Goal: Information Seeking & Learning: Check status

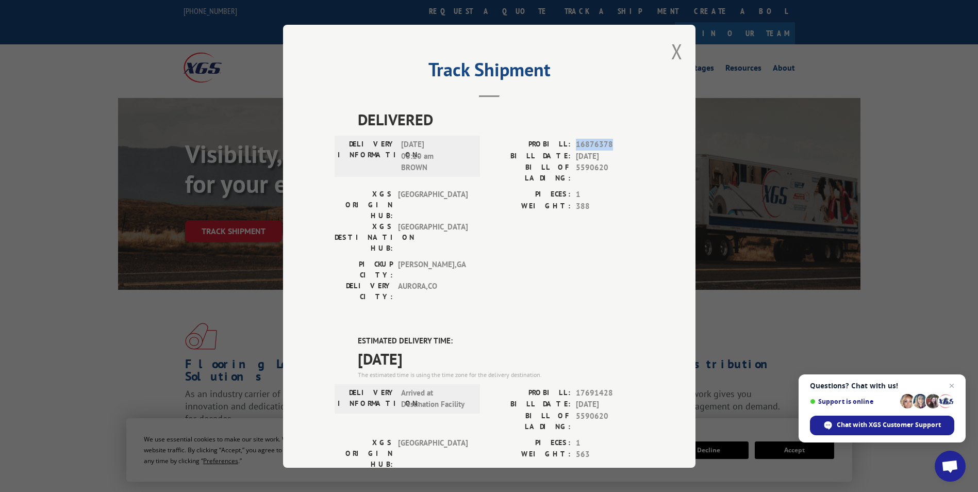
drag, startPoint x: 572, startPoint y: 142, endPoint x: 606, endPoint y: 142, distance: 34.5
click at [606, 142] on span "16876378" at bounding box center [610, 145] width 68 height 12
drag, startPoint x: 606, startPoint y: 142, endPoint x: 614, endPoint y: 169, distance: 27.6
click at [614, 169] on span "5590620" at bounding box center [610, 173] width 68 height 22
drag, startPoint x: 573, startPoint y: 167, endPoint x: 604, endPoint y: 167, distance: 30.9
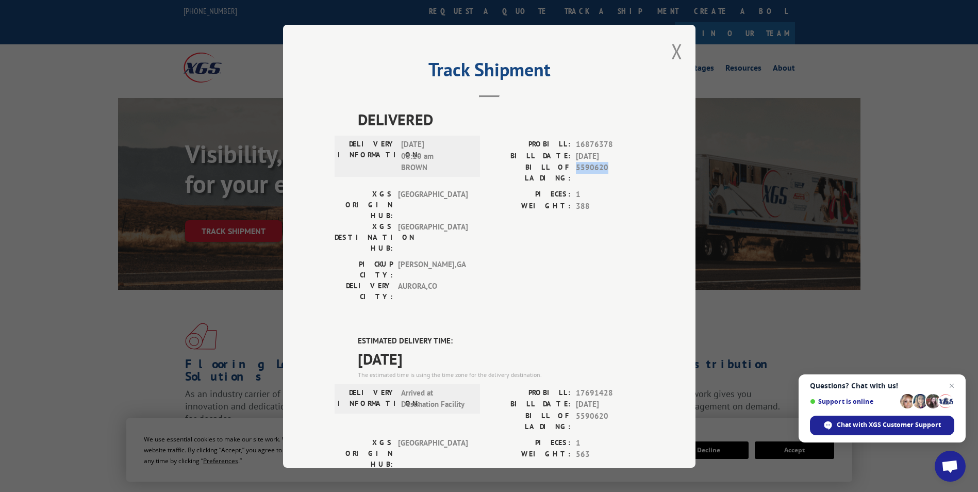
click at [604, 167] on span "5590620" at bounding box center [610, 173] width 68 height 22
copy span "5590620"
click at [674, 48] on button "Close modal" at bounding box center [676, 51] width 11 height 27
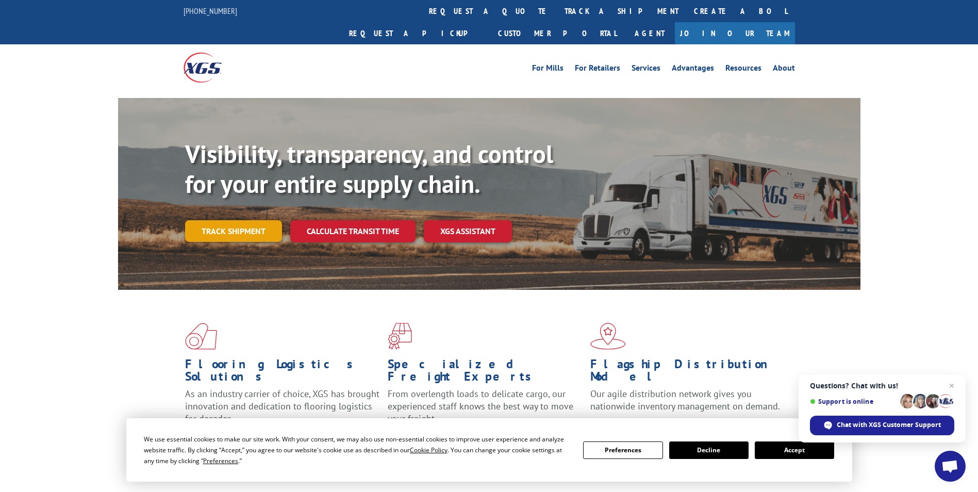
click at [246, 220] on link "Track shipment" at bounding box center [233, 231] width 97 height 22
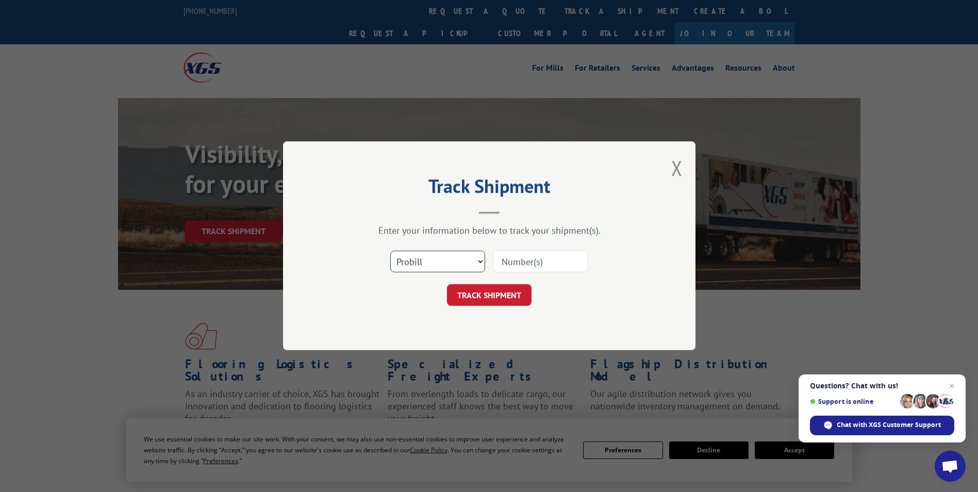
click at [471, 261] on select "Select category... Probill BOL PO" at bounding box center [437, 262] width 95 height 22
select select "bol"
click at [390, 251] on select "Select category... Probill BOL PO" at bounding box center [437, 262] width 95 height 22
click at [518, 261] on input at bounding box center [540, 262] width 95 height 22
type input "5590620"
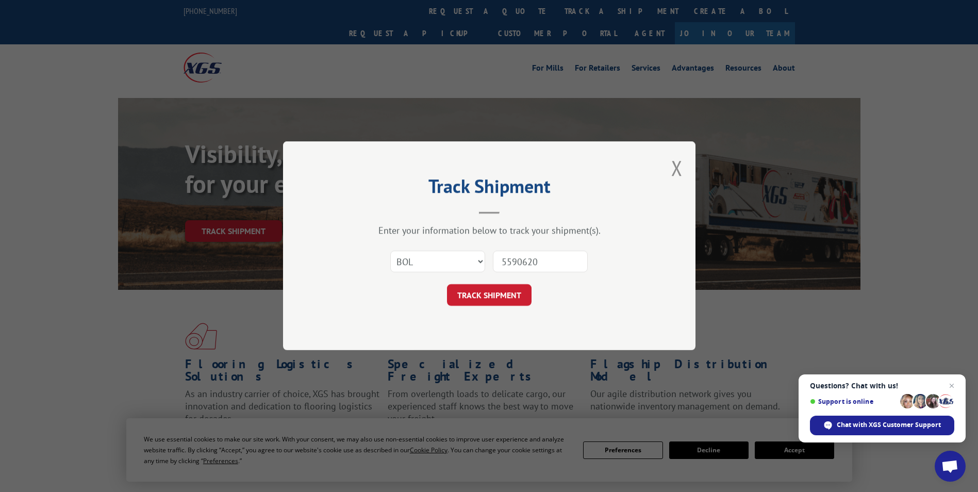
click button "TRACK SHIPMENT" at bounding box center [489, 296] width 85 height 22
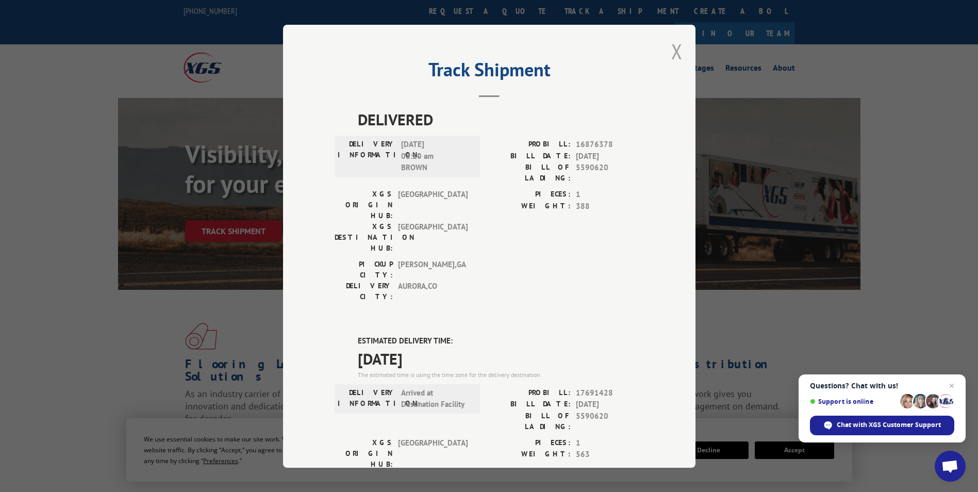
click at [671, 51] on button "Close modal" at bounding box center [676, 51] width 11 height 27
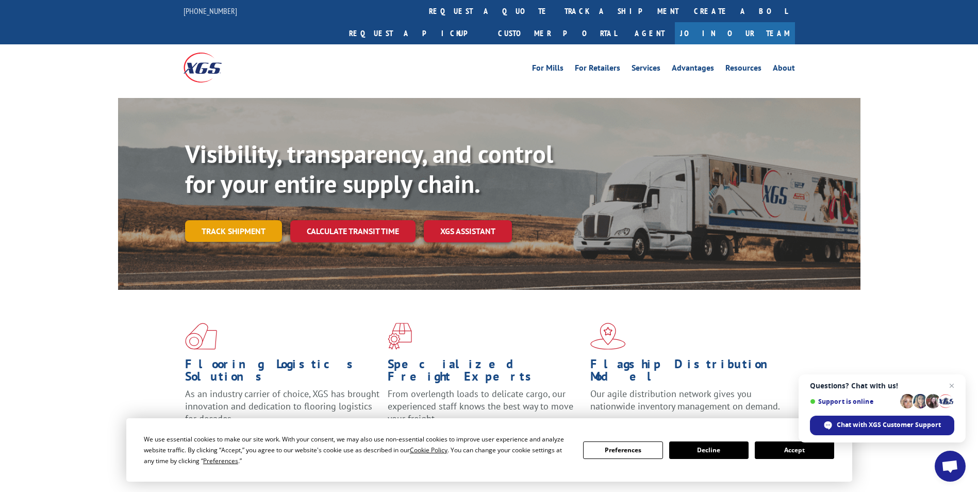
click at [263, 220] on link "Track shipment" at bounding box center [233, 231] width 97 height 22
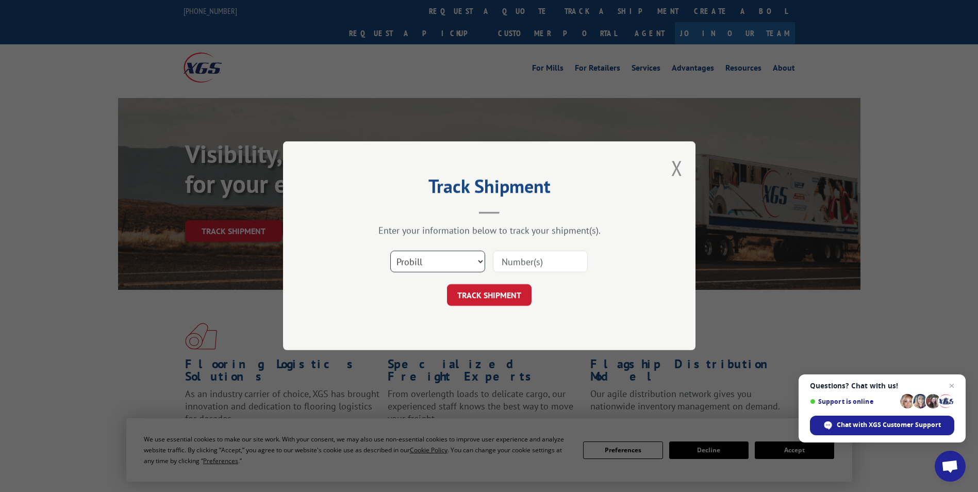
click at [460, 262] on select "Select category... Probill BOL PO" at bounding box center [437, 262] width 95 height 22
select select "bol"
click at [390, 251] on select "Select category... Probill BOL PO" at bounding box center [437, 262] width 95 height 22
click at [525, 265] on input at bounding box center [540, 262] width 95 height 22
paste input "5591509"
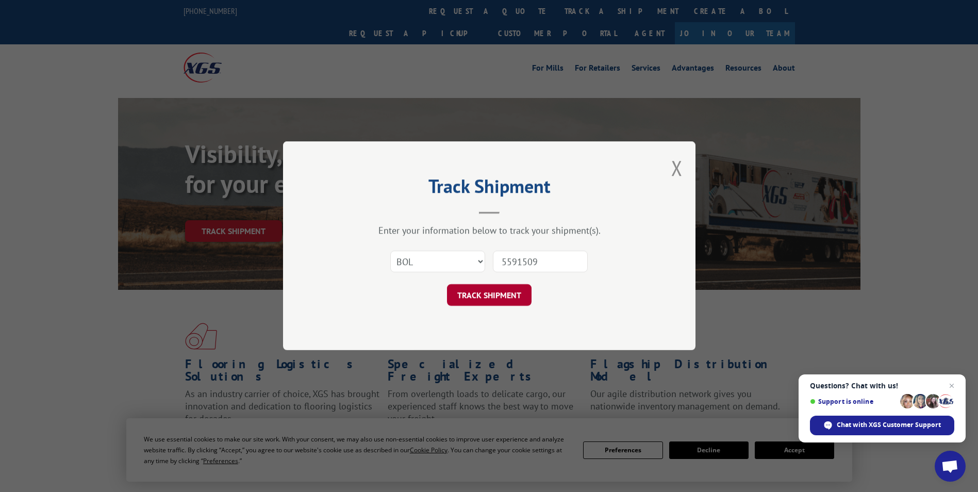
type input "5591509"
click at [519, 291] on button "TRACK SHIPMENT" at bounding box center [489, 296] width 85 height 22
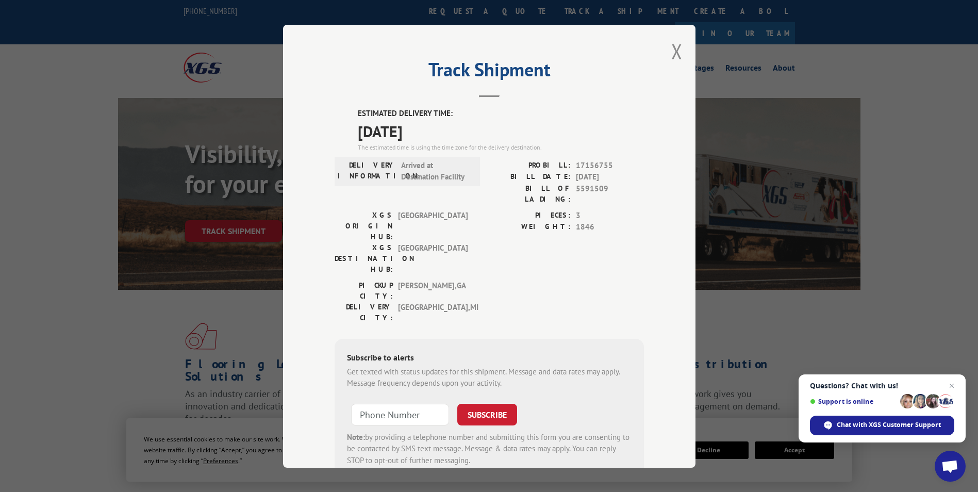
click at [671, 52] on button "Close modal" at bounding box center [676, 51] width 11 height 27
